Goal: Information Seeking & Learning: Learn about a topic

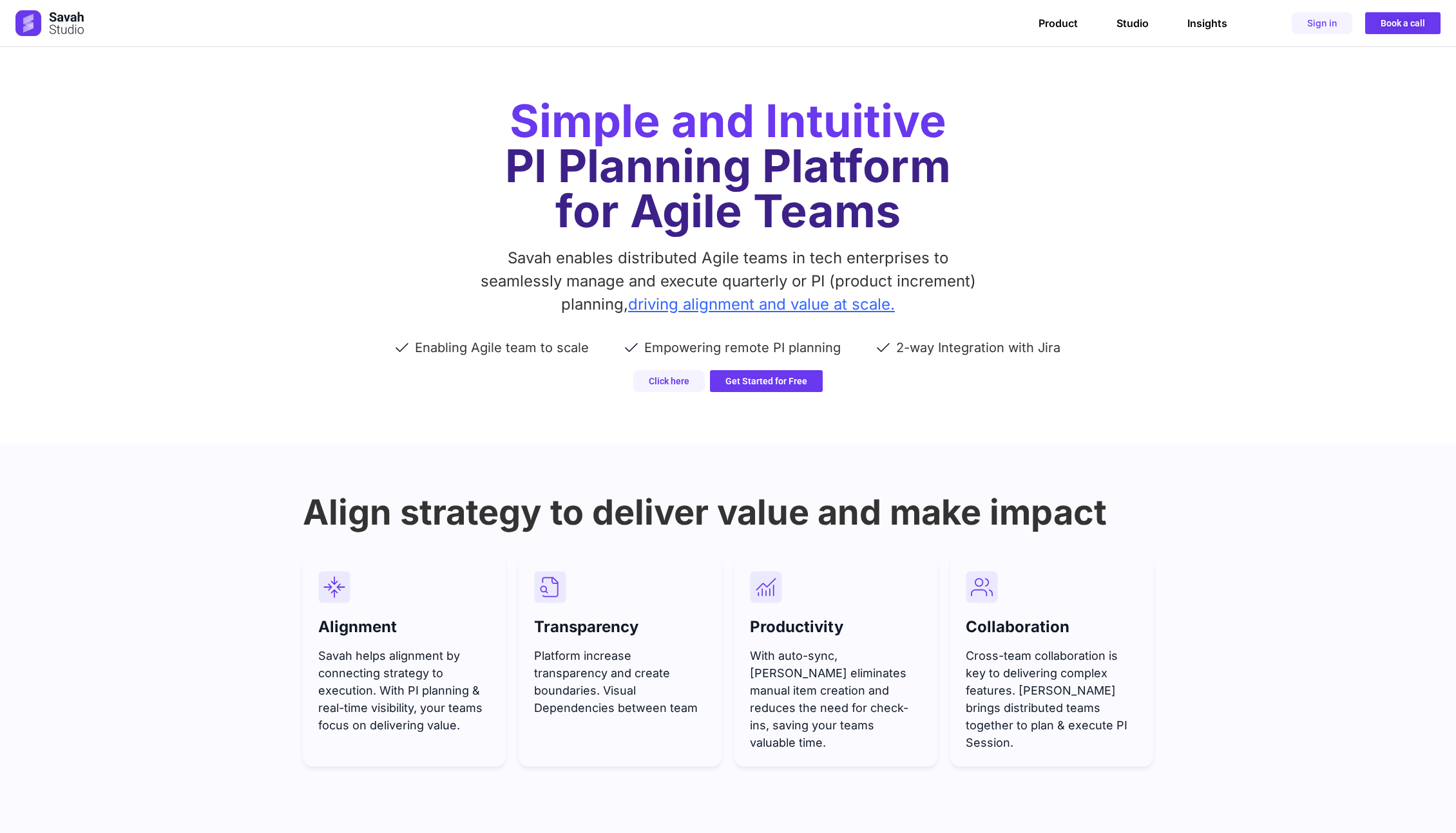
drag, startPoint x: 1007, startPoint y: 198, endPoint x: 1164, endPoint y: 185, distance: 157.5
click at [1048, 193] on h1 "Simple and Intuitive PI Planning Platform for Agile Teams" at bounding box center [728, 166] width 850 height 135
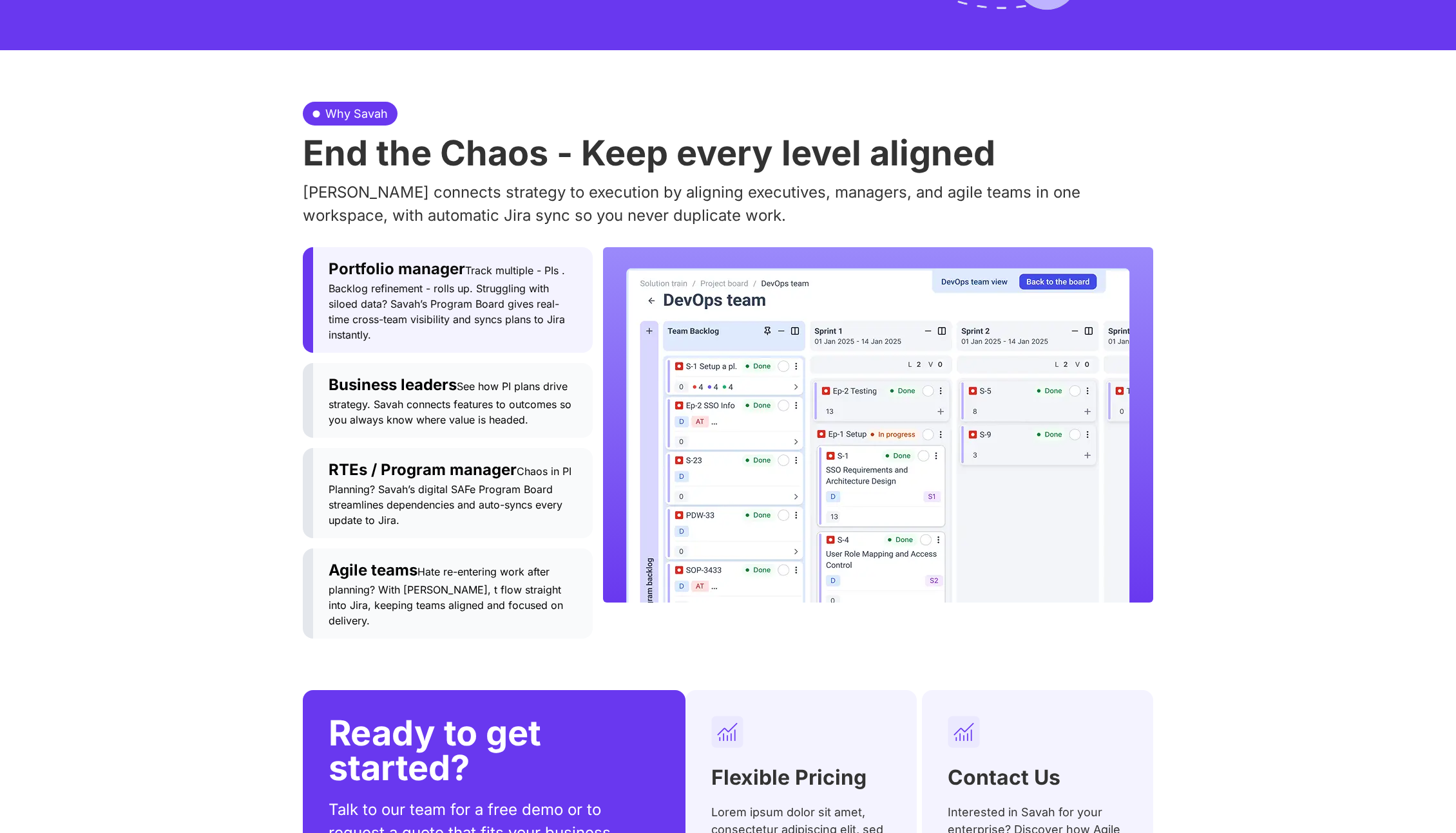
scroll to position [1244, 0]
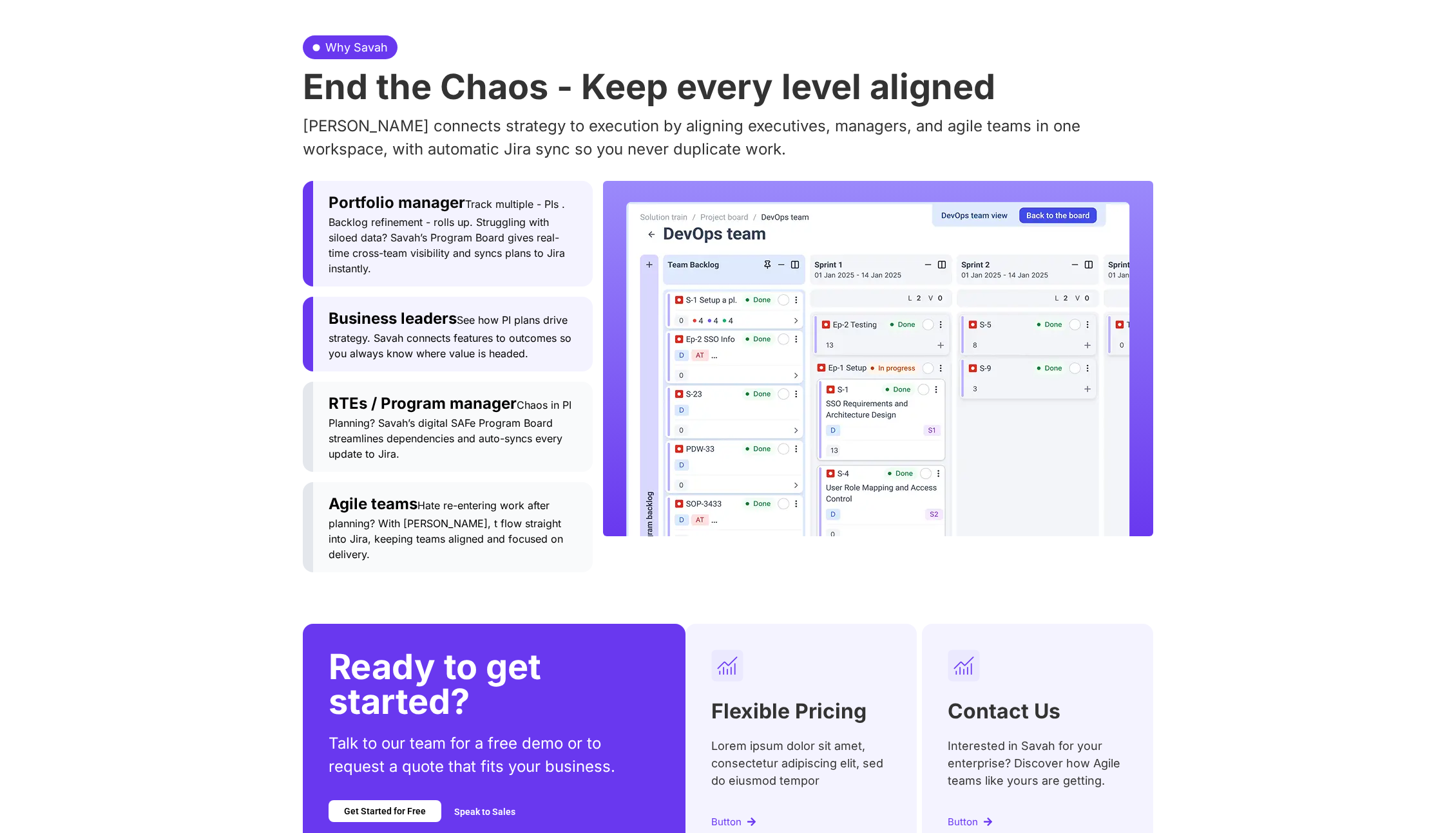
click at [505, 314] on span "See how PI plans drive strategy. Savah connects features to outcomes so you alw…" at bounding box center [450, 337] width 243 height 46
click at [488, 333] on span "See how PI plans drive strategy. Savah connects features to outcomes so you alw…" at bounding box center [450, 337] width 243 height 46
click at [506, 404] on span "Chaos in PI Planning? Savah’s digital SAFe Program Board streamlines dependenci…" at bounding box center [450, 429] width 243 height 62
drag, startPoint x: 446, startPoint y: 275, endPoint x: 449, endPoint y: 253, distance: 22.2
click at [446, 275] on div "Portfolio manager Track multiple - PIs . Backlog refinement - rolls up. Struggl…" at bounding box center [448, 377] width 290 height 391
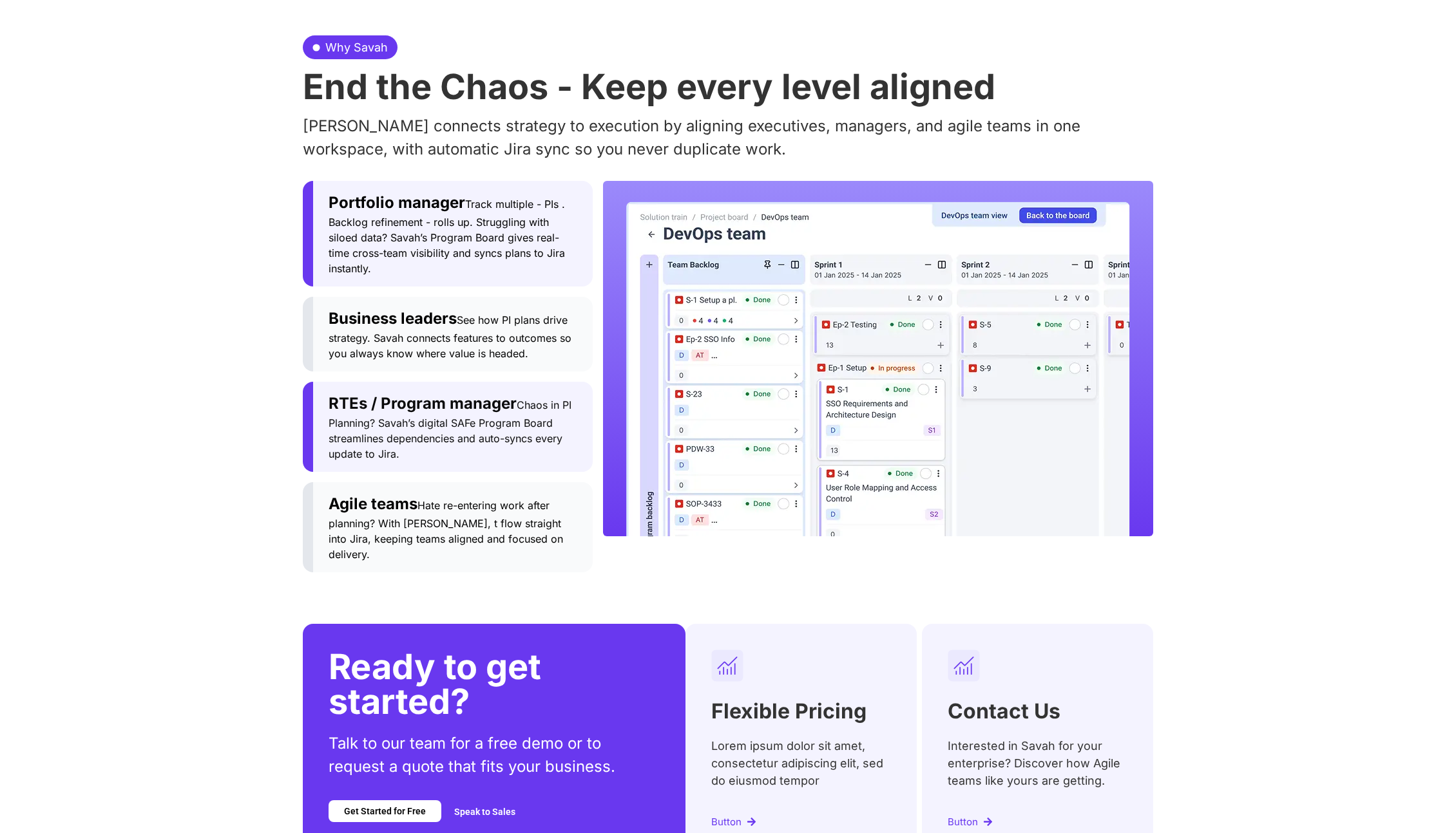
click at [450, 250] on div "Portfolio manager Track multiple - PIs . Backlog refinement - rolls up. Struggl…" at bounding box center [452, 234] width 248 height 85
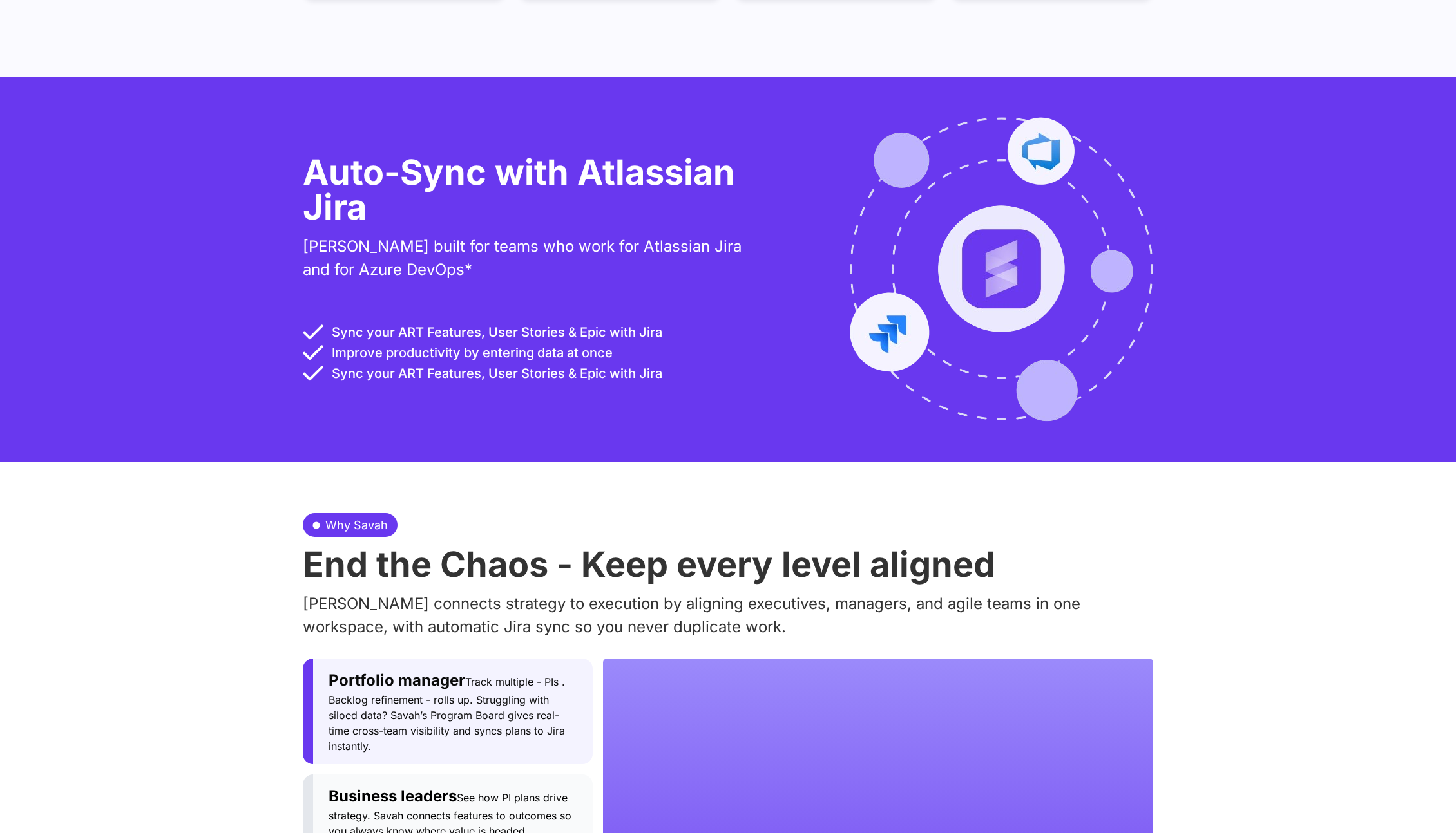
scroll to position [1080, 0]
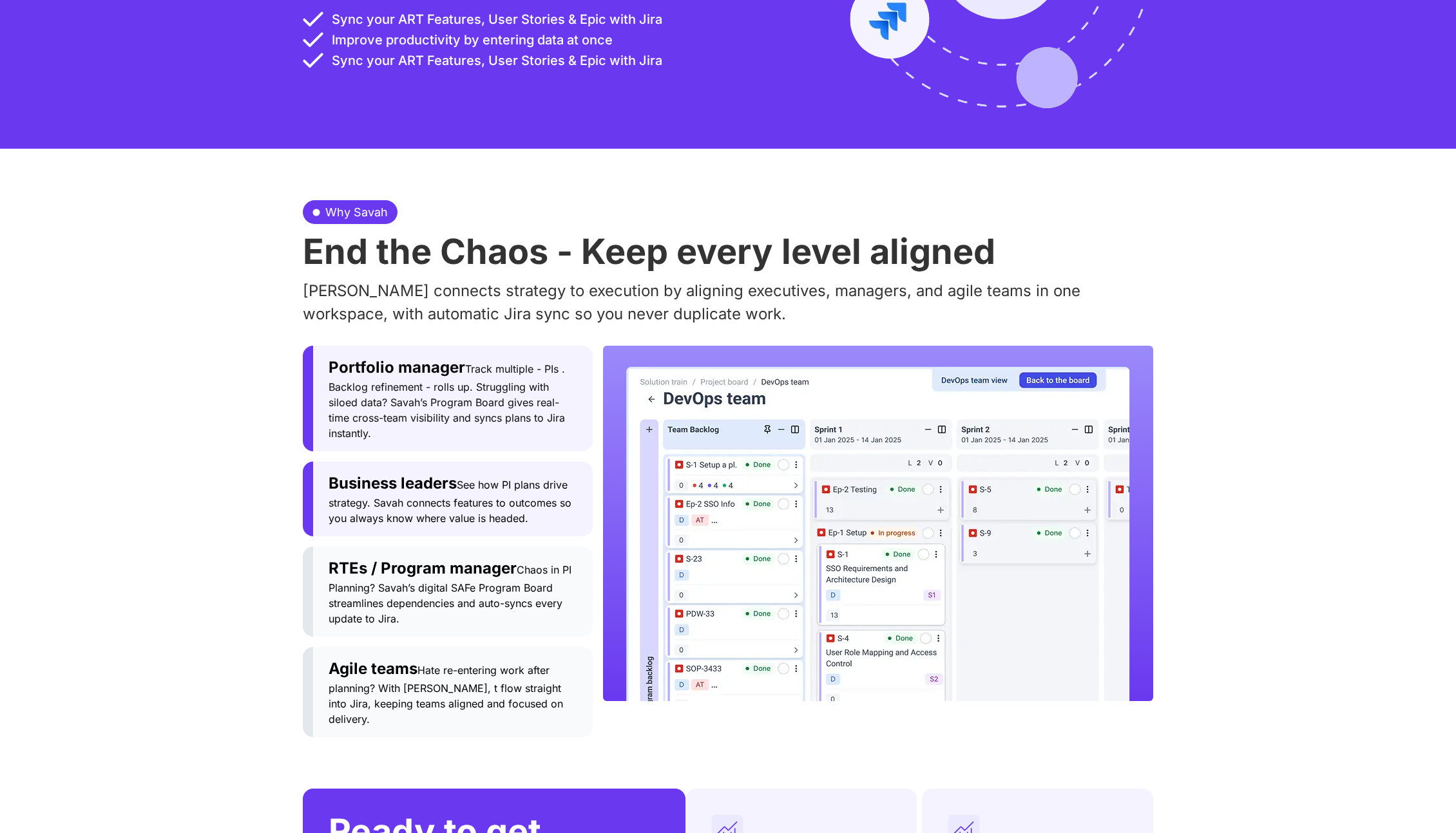
click at [351, 494] on span "See how PI plans drive strategy. Savah connects features to outcomes so you alw…" at bounding box center [450, 501] width 243 height 46
click at [355, 547] on button "RTEs / Program manager Chaos in PI Planning? Savah’s digital SAFe Program Board…" at bounding box center [448, 592] width 290 height 90
click at [763, 515] on img "Tabs. Open items with Enter or Space, close with Escape and navigate using the …" at bounding box center [878, 534] width 504 height 335
drag, startPoint x: 473, startPoint y: 624, endPoint x: 453, endPoint y: 616, distance: 21.5
click at [473, 624] on div "Portfolio manager Track multiple - PIs . Backlog refinement - rolls up. Struggl…" at bounding box center [448, 541] width 290 height 391
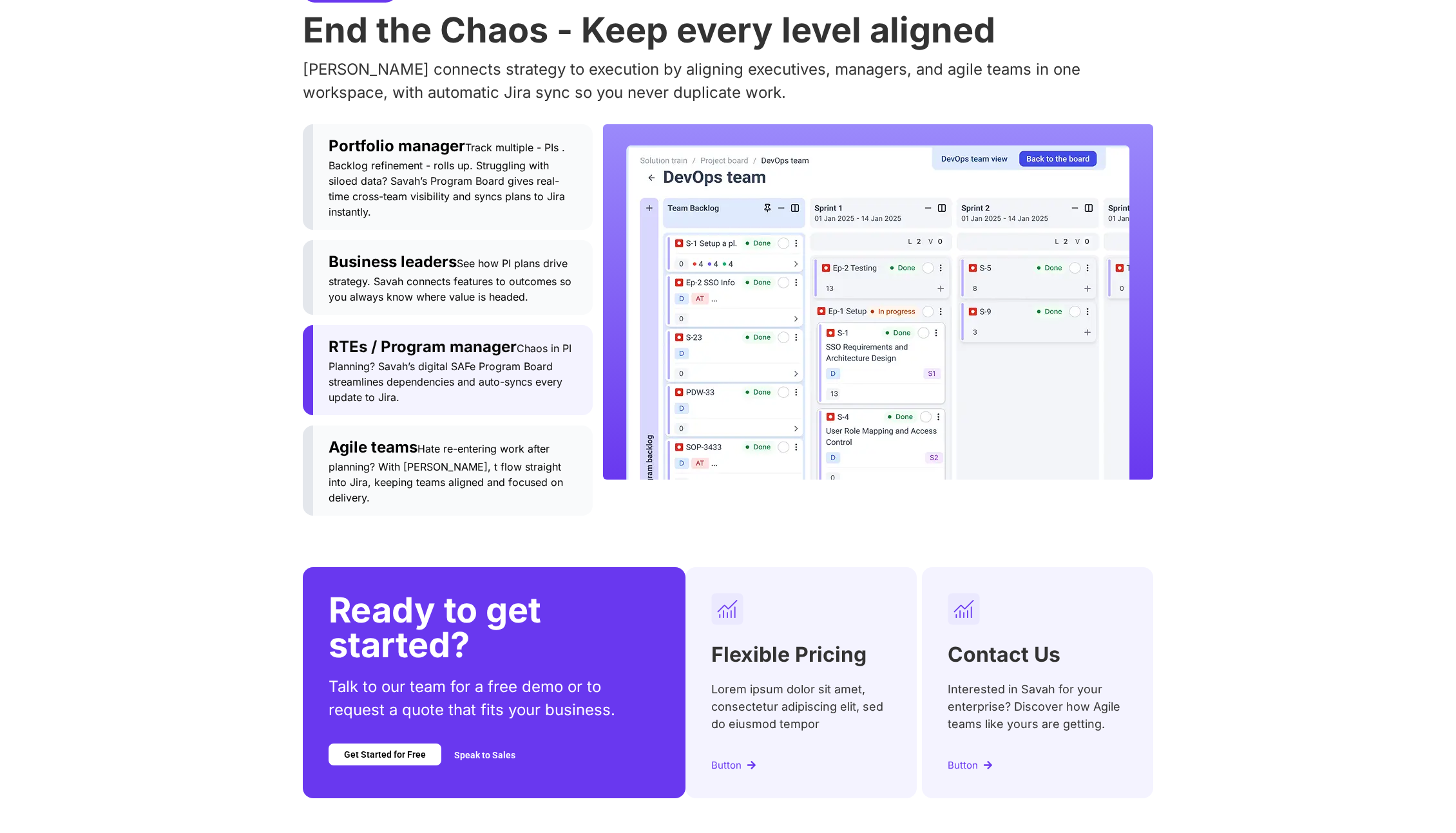
scroll to position [1367, 0]
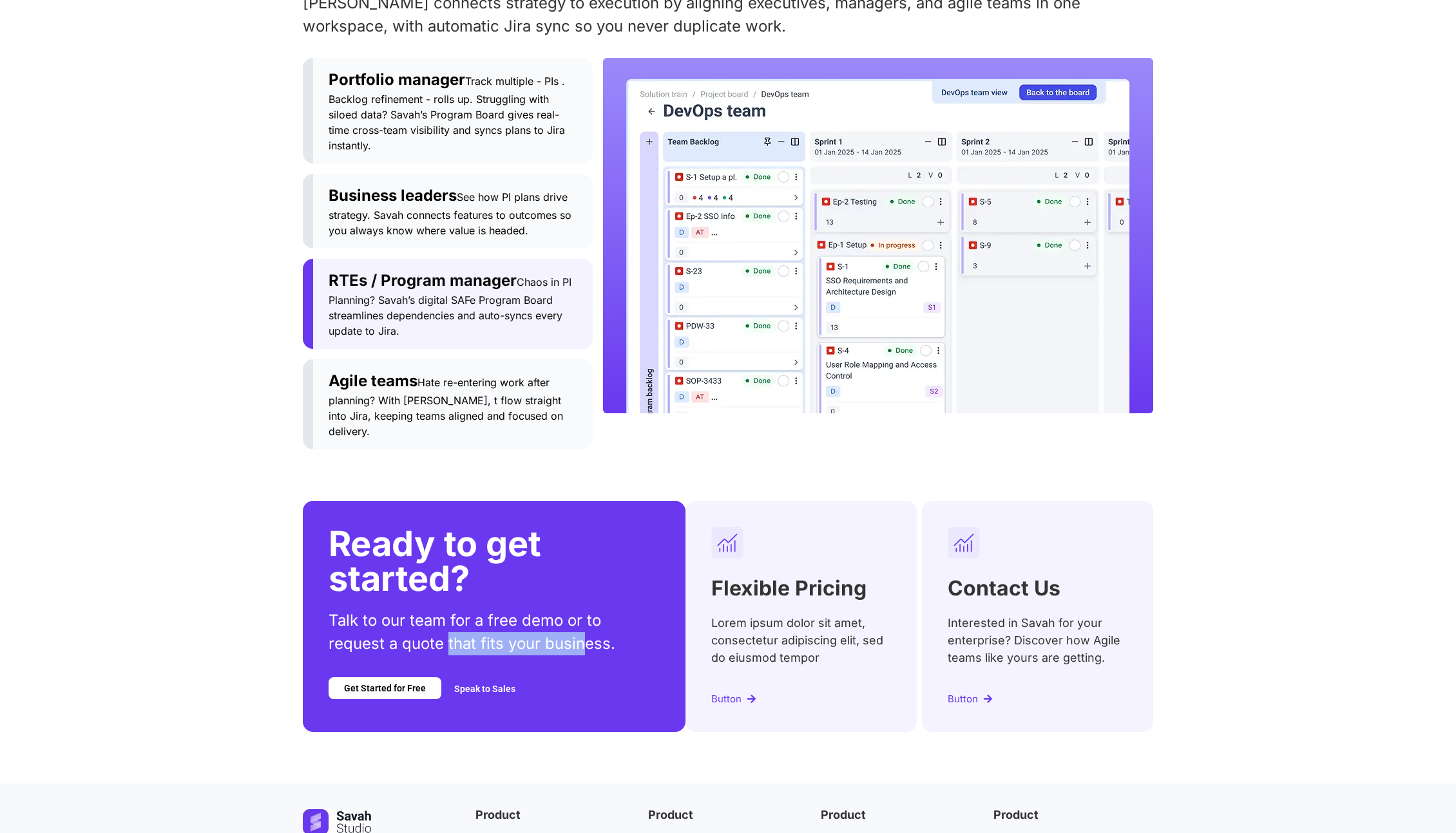
drag, startPoint x: 445, startPoint y: 611, endPoint x: 616, endPoint y: 619, distance: 171.2
click at [611, 620] on p "Talk to our team for a free demo or to request a quote that fits your business." at bounding box center [494, 632] width 331 height 46
drag, startPoint x: 623, startPoint y: 617, endPoint x: 405, endPoint y: 581, distance: 221.0
click at [580, 609] on p "Talk to our team for a free demo or to request a quote that fits your business." at bounding box center [494, 632] width 331 height 46
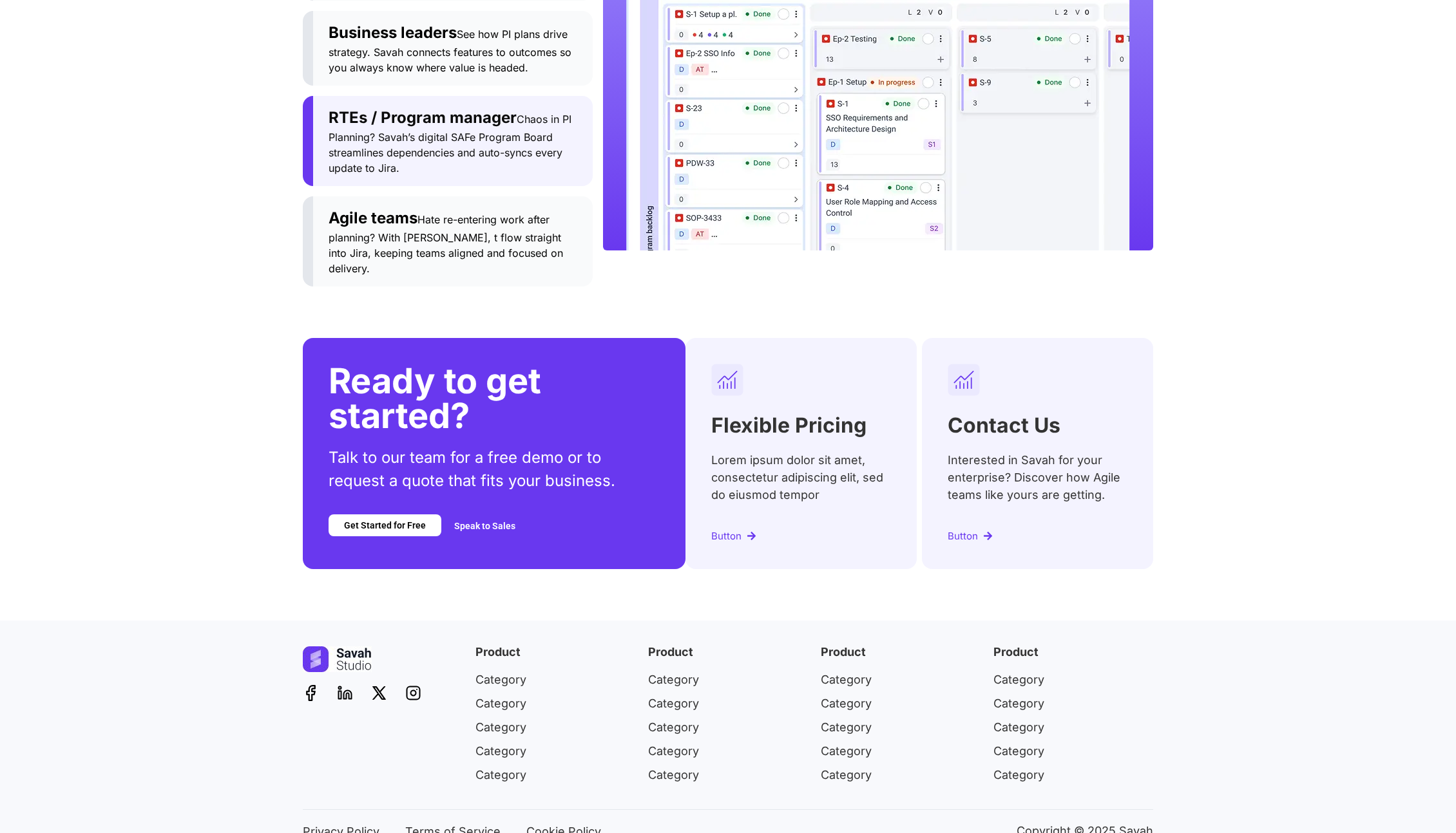
click at [520, 671] on span "Category" at bounding box center [501, 679] width 51 height 17
